Goal: Task Accomplishment & Management: Use online tool/utility

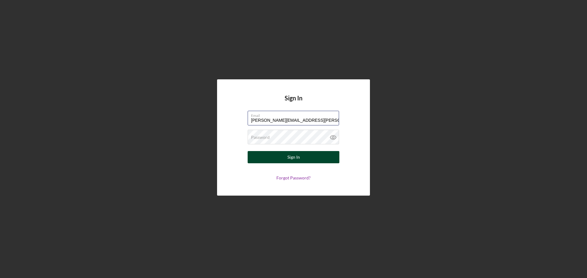
type input "[PERSON_NAME][EMAIL_ADDRESS][PERSON_NAME][DOMAIN_NAME]"
click at [282, 157] on button "Sign In" at bounding box center [293, 157] width 92 height 12
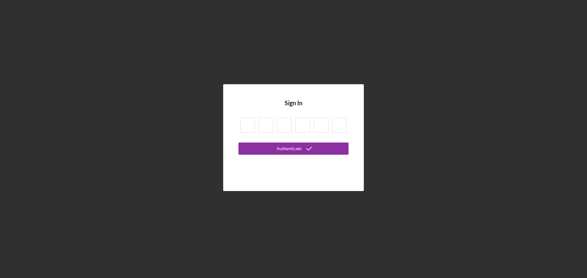
click at [251, 127] on input at bounding box center [247, 125] width 15 height 15
type input "9"
type input "8"
type input "7"
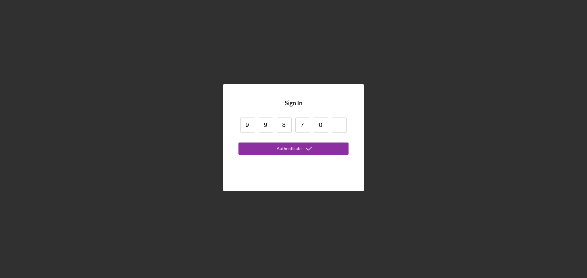
type input "0"
type input "2"
click at [310, 149] on icon "submit" at bounding box center [308, 148] width 15 height 15
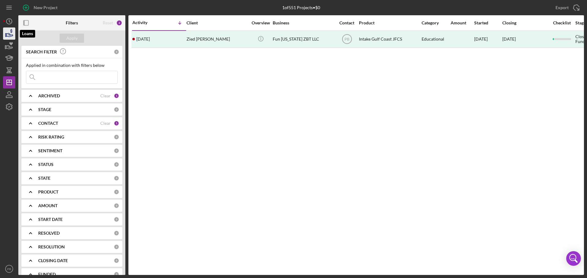
click at [10, 32] on icon "button" at bounding box center [9, 33] width 15 height 15
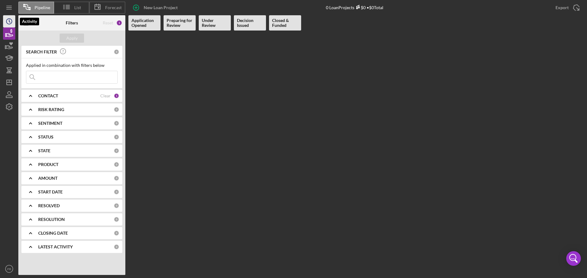
click at [12, 23] on circle "button" at bounding box center [8, 21] width 5 height 5
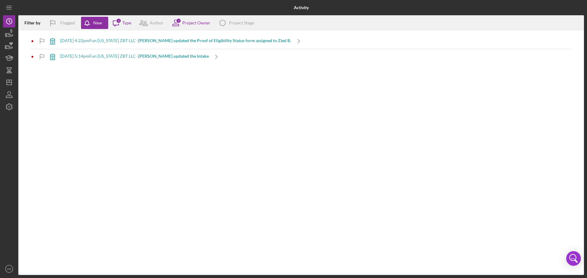
click at [162, 55] on b "[PERSON_NAME] updated the Intake" at bounding box center [173, 55] width 71 height 5
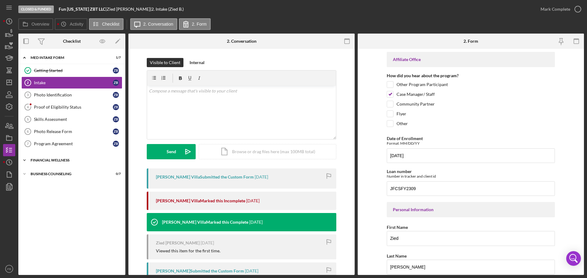
click at [25, 161] on icon "Icon/Expander" at bounding box center [24, 160] width 12 height 12
click at [24, 215] on icon "Icon/Expander" at bounding box center [24, 214] width 12 height 12
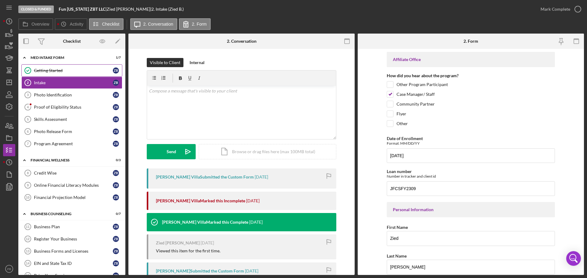
click at [75, 68] on div "Getting Started" at bounding box center [73, 70] width 79 height 5
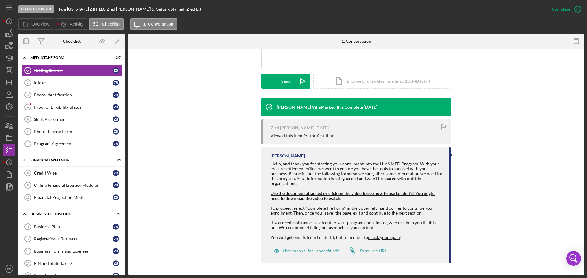
scroll to position [155, 0]
click at [55, 84] on div "Intake" at bounding box center [73, 82] width 79 height 5
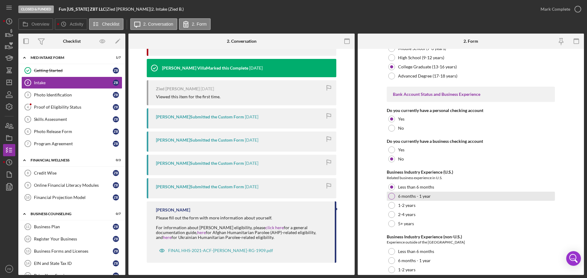
scroll to position [1268, 0]
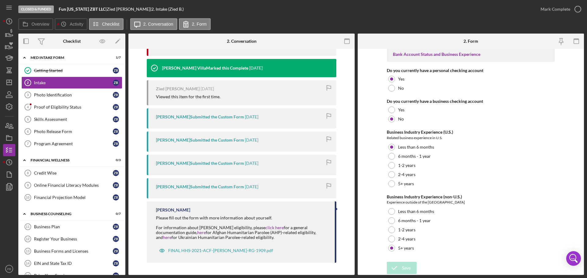
click at [343, 41] on icon "button" at bounding box center [347, 42] width 14 height 14
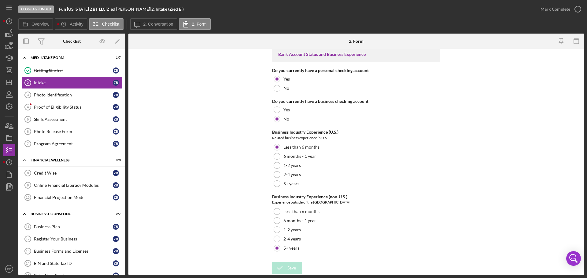
click at [575, 40] on icon "button" at bounding box center [576, 42] width 14 height 14
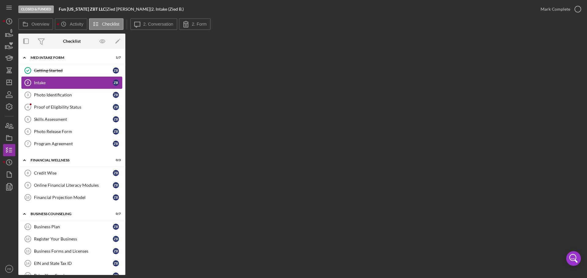
click at [68, 83] on div "Intake" at bounding box center [73, 82] width 79 height 5
click at [113, 82] on div "Z B" at bounding box center [116, 83] width 6 height 6
click at [72, 78] on link "Intake 2 Intake Z B" at bounding box center [71, 83] width 101 height 12
click at [26, 80] on circle at bounding box center [28, 83] width 6 height 6
click at [64, 99] on link "Photo Identification 3 Photo Identification Z B" at bounding box center [71, 95] width 101 height 12
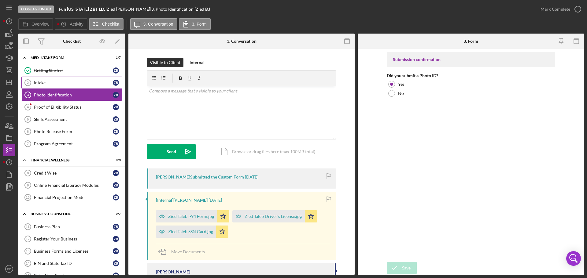
click at [60, 85] on div "Intake" at bounding box center [73, 82] width 79 height 5
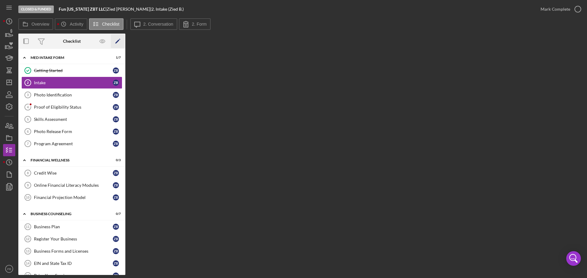
click at [119, 41] on icon "Icon/Edit" at bounding box center [118, 42] width 14 height 14
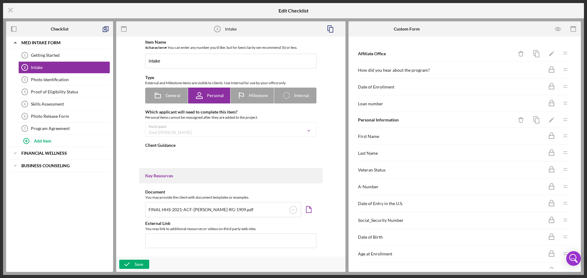
type textarea "<div>Please fill out the form with more information about yourself.&nbsp;</div>…"
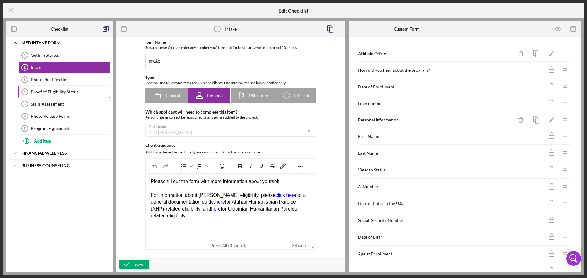
click at [56, 90] on div "Proof of Eligibility Status" at bounding box center [70, 92] width 79 height 5
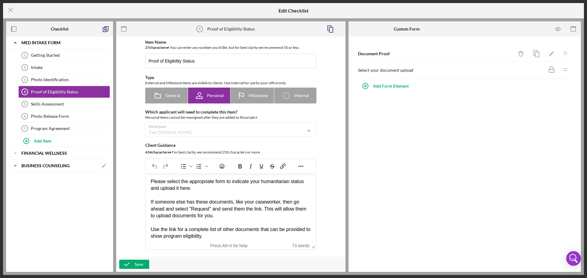
click at [42, 166] on b "Business Counseling" at bounding box center [45, 166] width 48 height 4
click at [43, 151] on div "Icon/Expander Financial Wellness Icon/Edit" at bounding box center [59, 153] width 101 height 12
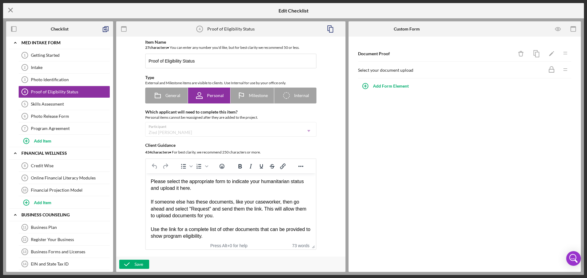
click at [9, 9] on line at bounding box center [11, 10] width 4 height 4
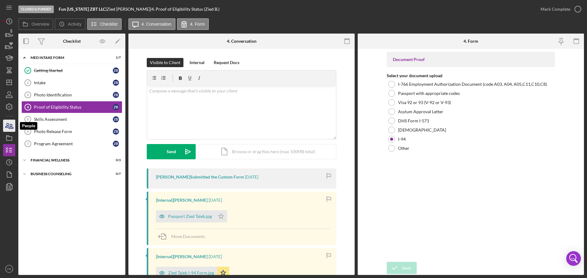
click at [9, 128] on icon "button" at bounding box center [11, 126] width 4 height 4
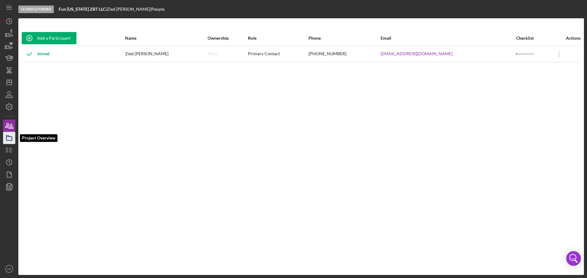
click at [10, 139] on icon "button" at bounding box center [9, 137] width 15 height 15
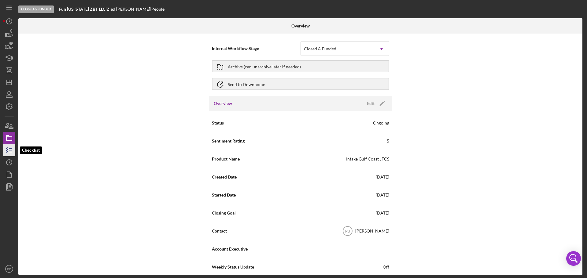
click at [6, 148] on polyline "button" at bounding box center [7, 148] width 2 height 1
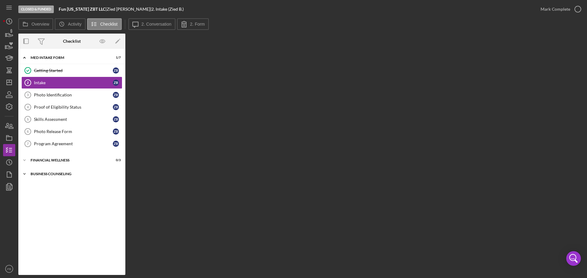
click at [50, 176] on div "Business Counseling" at bounding box center [74, 174] width 87 height 4
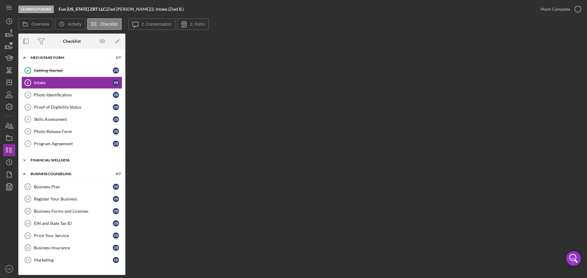
click at [57, 161] on div "Financial Wellness" at bounding box center [74, 161] width 87 height 4
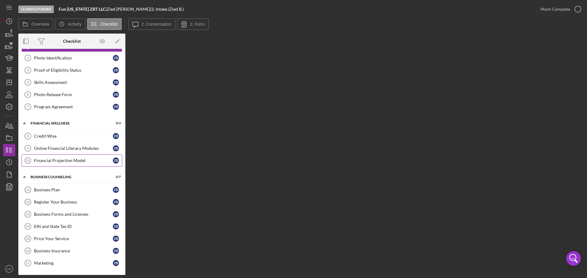
scroll to position [37, 0]
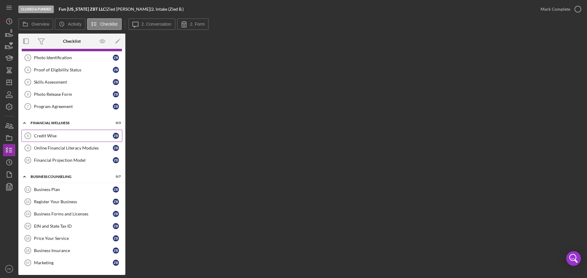
click at [65, 138] on div "Credit Wise" at bounding box center [73, 135] width 79 height 5
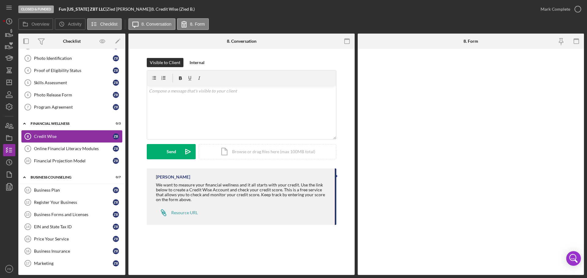
scroll to position [37, 0]
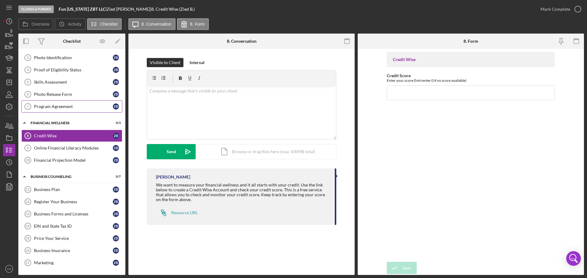
click at [56, 108] on div "Program Agreement" at bounding box center [73, 106] width 79 height 5
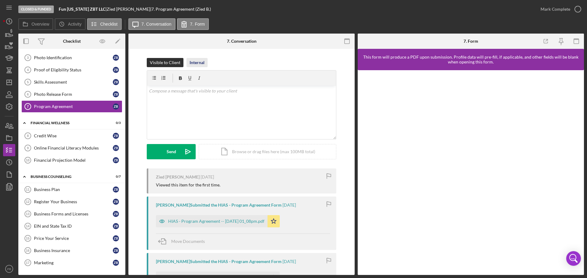
click at [191, 62] on div "Internal" at bounding box center [196, 62] width 15 height 9
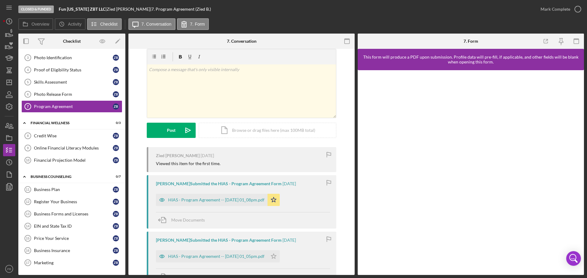
scroll to position [93, 0]
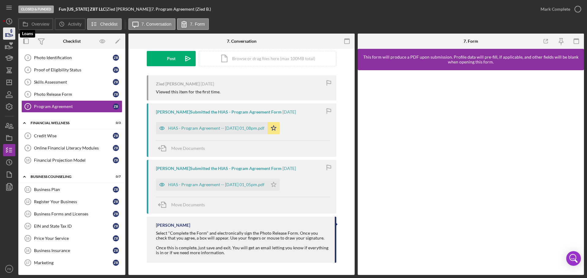
click at [8, 34] on icon "button" at bounding box center [9, 34] width 6 height 3
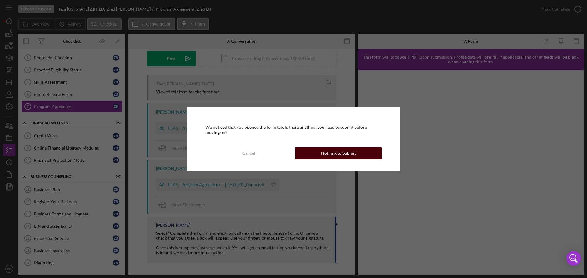
click at [320, 151] on button "Nothing to Submit" at bounding box center [338, 153] width 86 height 12
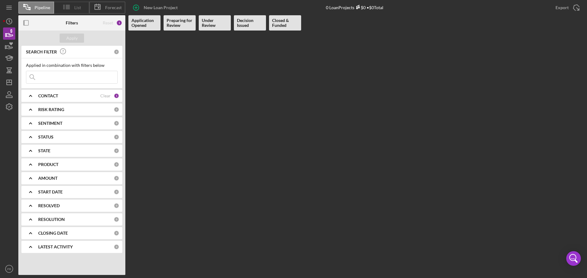
click at [72, 5] on icon at bounding box center [66, 6] width 15 height 15
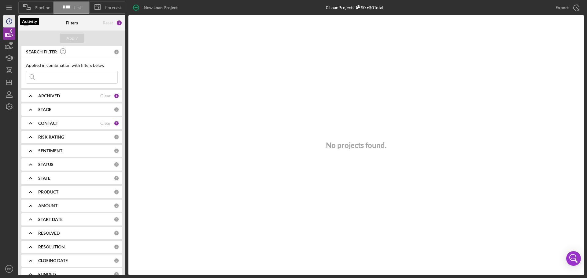
click at [8, 19] on circle "button" at bounding box center [8, 21] width 5 height 5
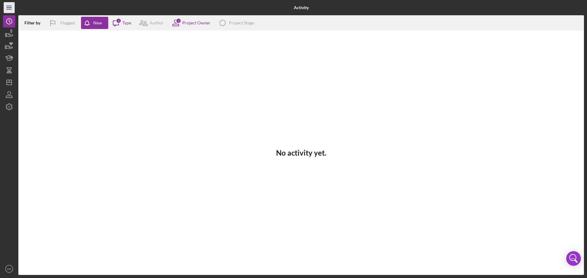
click at [11, 8] on line "button" at bounding box center [8, 8] width 5 height 0
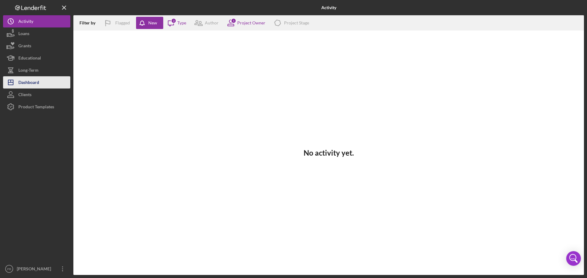
click at [32, 80] on div "Dashboard" at bounding box center [28, 83] width 21 height 14
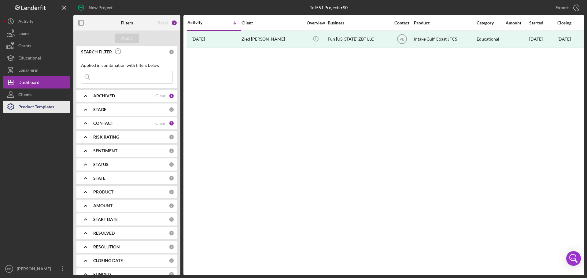
click at [33, 107] on div "Product Templates" at bounding box center [36, 108] width 36 height 14
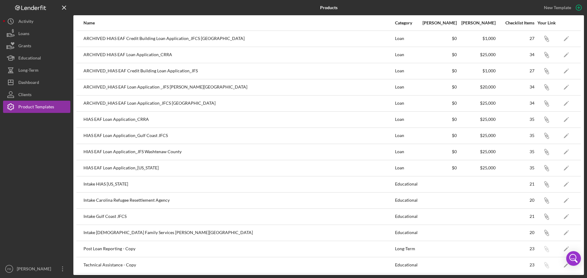
scroll to position [2, 0]
click at [563, 151] on polygon "button" at bounding box center [565, 151] width 4 height 4
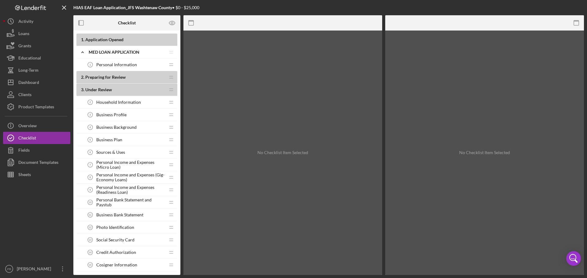
click at [113, 64] on span "Personal Information" at bounding box center [116, 64] width 41 height 5
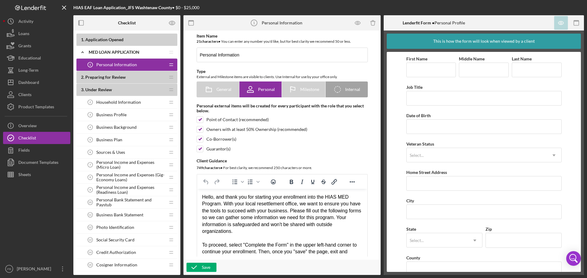
click at [102, 78] on span "Preparing for Review" at bounding box center [105, 77] width 40 height 5
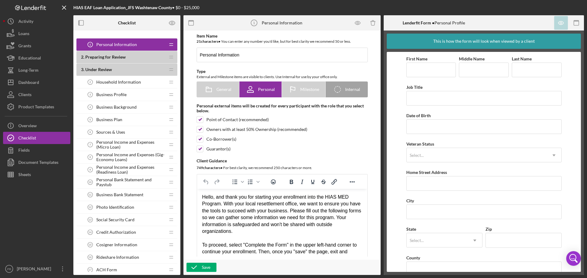
scroll to position [31, 0]
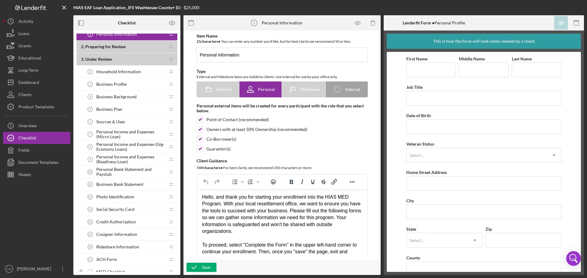
click at [128, 222] on span "Credit Authorization" at bounding box center [116, 222] width 40 height 5
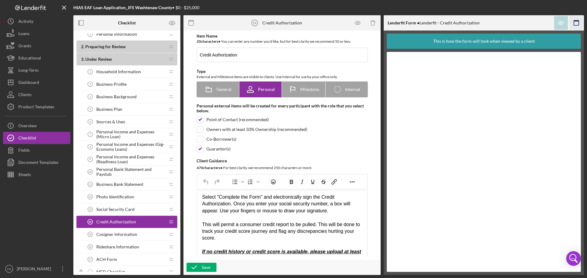
click at [577, 25] on icon "button" at bounding box center [576, 23] width 14 height 14
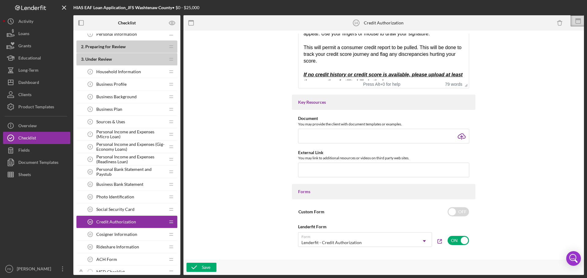
scroll to position [348, 0]
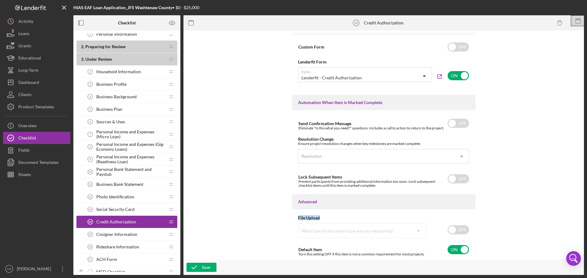
drag, startPoint x: 580, startPoint y: 202, endPoint x: 583, endPoint y: 217, distance: 14.8
click at [583, 217] on div "Item Name 20 character s • You can enter any number you'd like, but for best cl…" at bounding box center [383, 153] width 400 height 245
click at [558, 190] on div "Item Name 20 character s • You can enter any number you'd like, but for best cl…" at bounding box center [383, 145] width 394 height 223
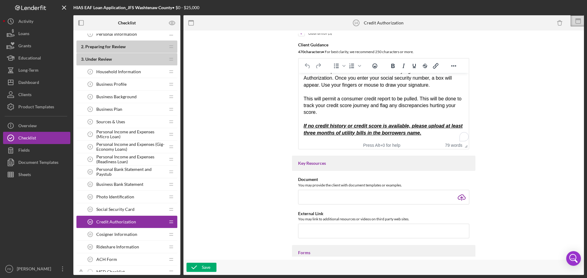
scroll to position [10, 0]
click at [577, 22] on icon at bounding box center [577, 20] width 15 height 15
